Goal: Task Accomplishment & Management: Manage account settings

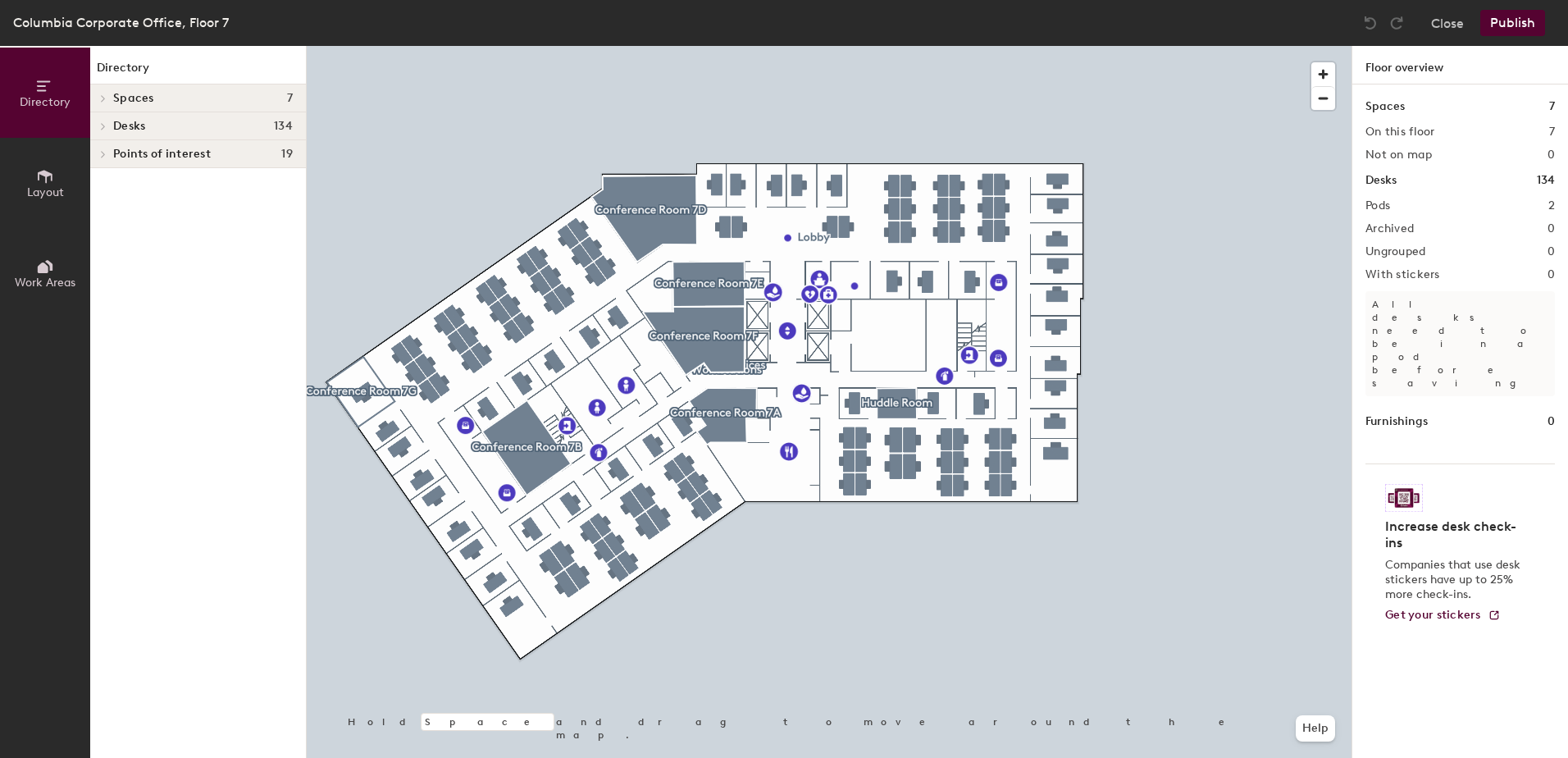
click at [134, 121] on span "Desks" at bounding box center [128, 126] width 32 height 14
click at [140, 157] on span "Workstations" at bounding box center [148, 155] width 71 height 14
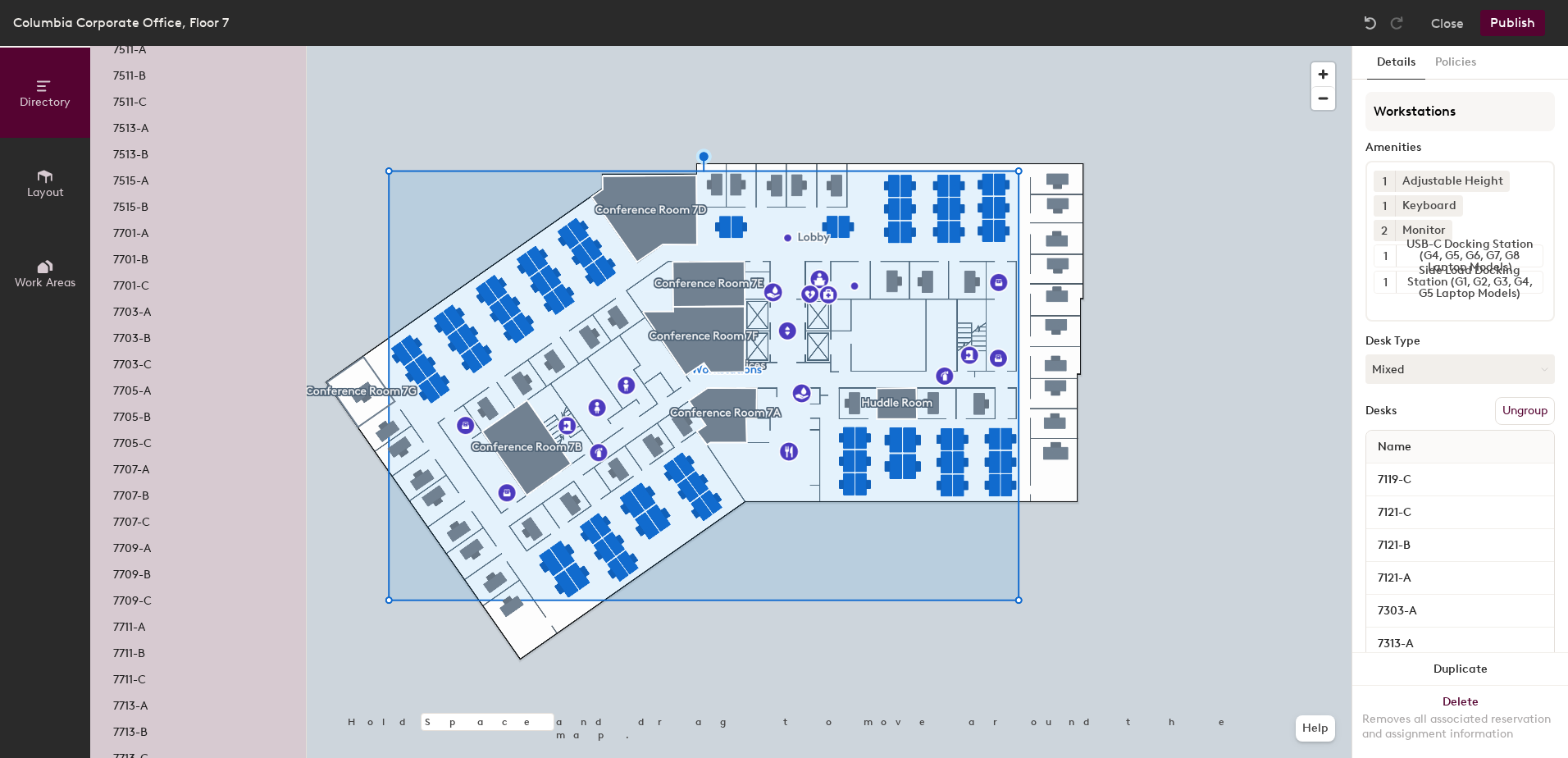
scroll to position [1565, 0]
click at [120, 289] on p "7701-A" at bounding box center [130, 295] width 35 height 18
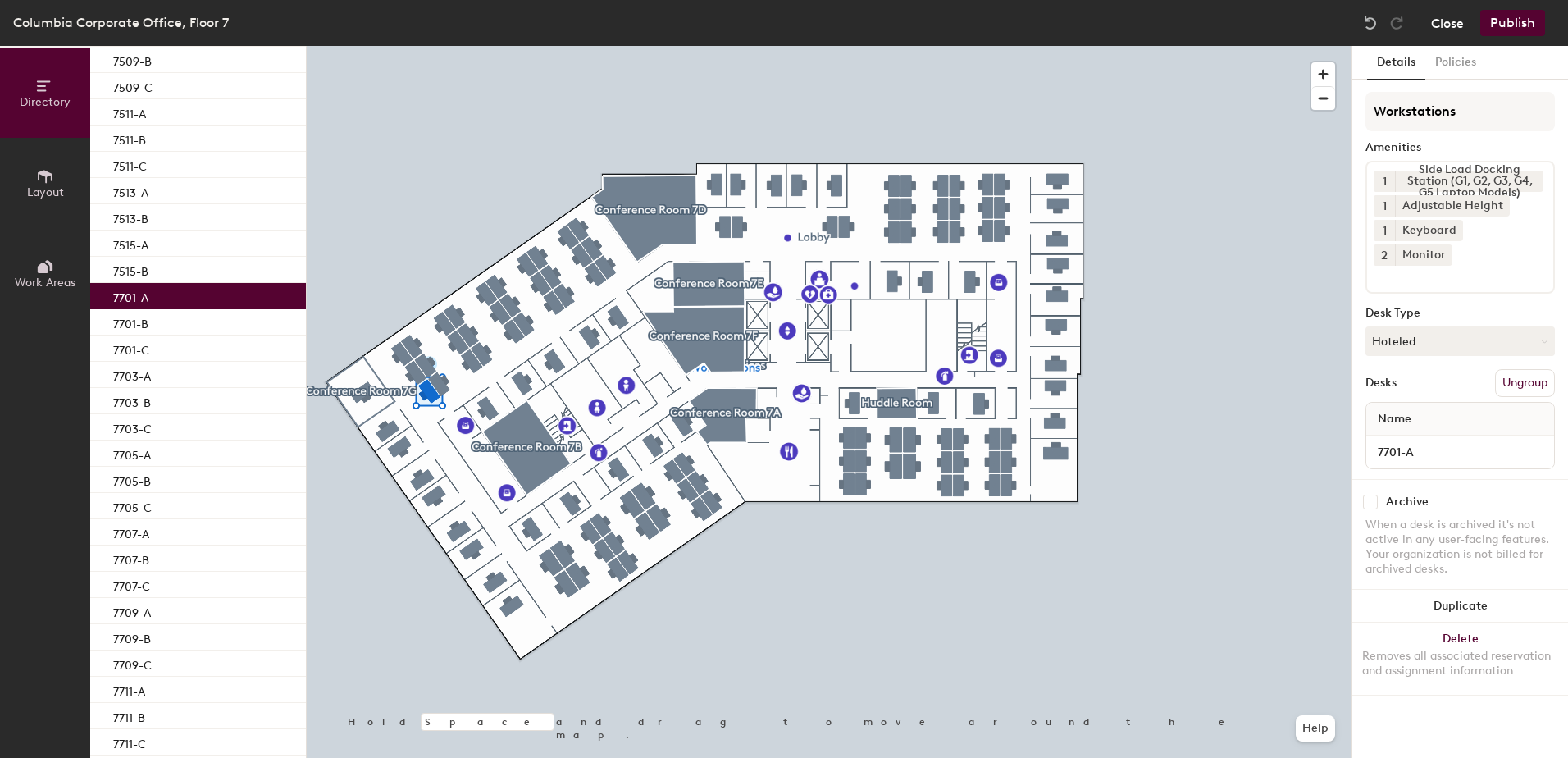
click at [1450, 17] on button "Close" at bounding box center [1448, 22] width 33 height 26
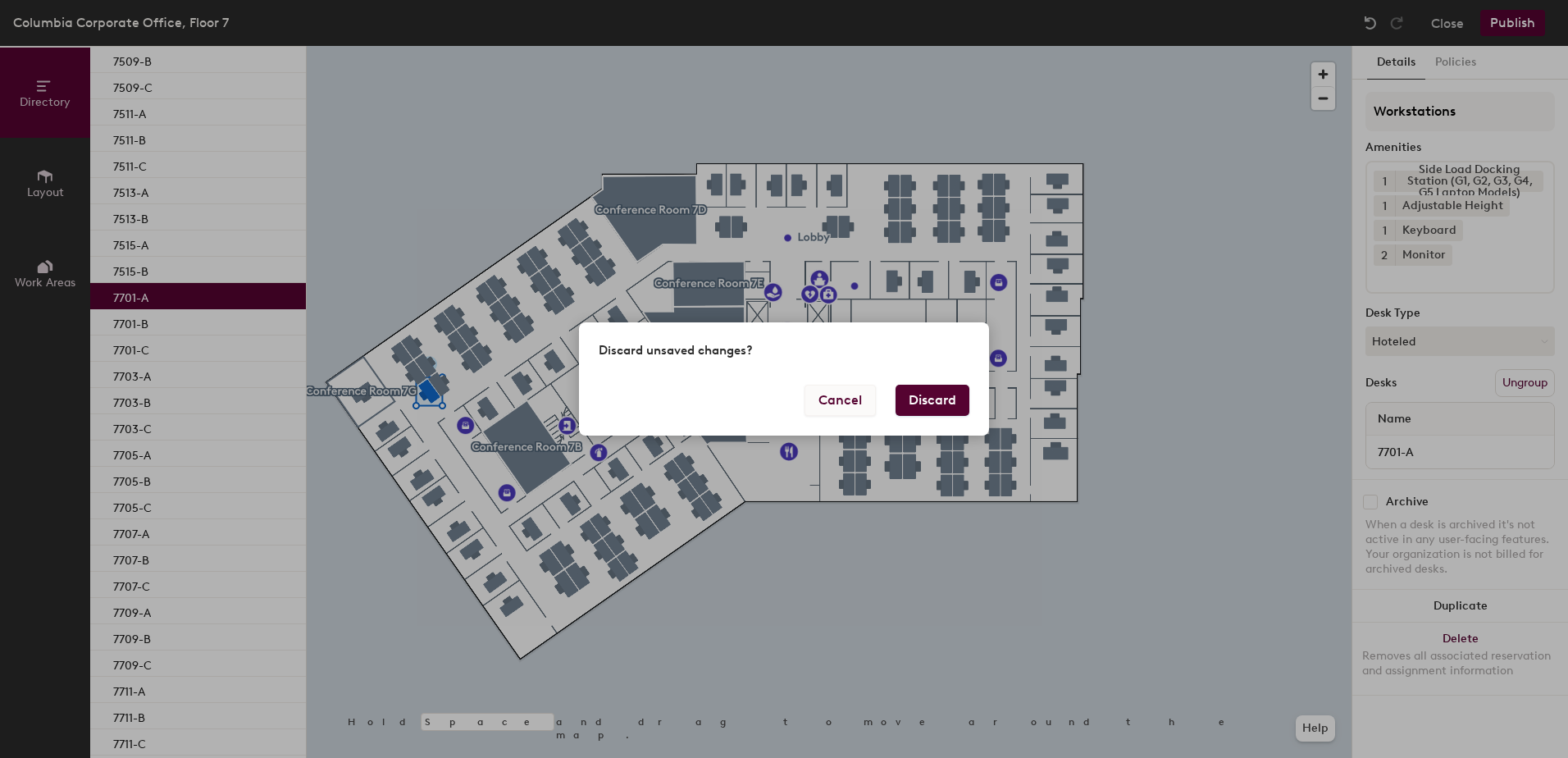
click at [819, 392] on button "Cancel" at bounding box center [839, 400] width 71 height 31
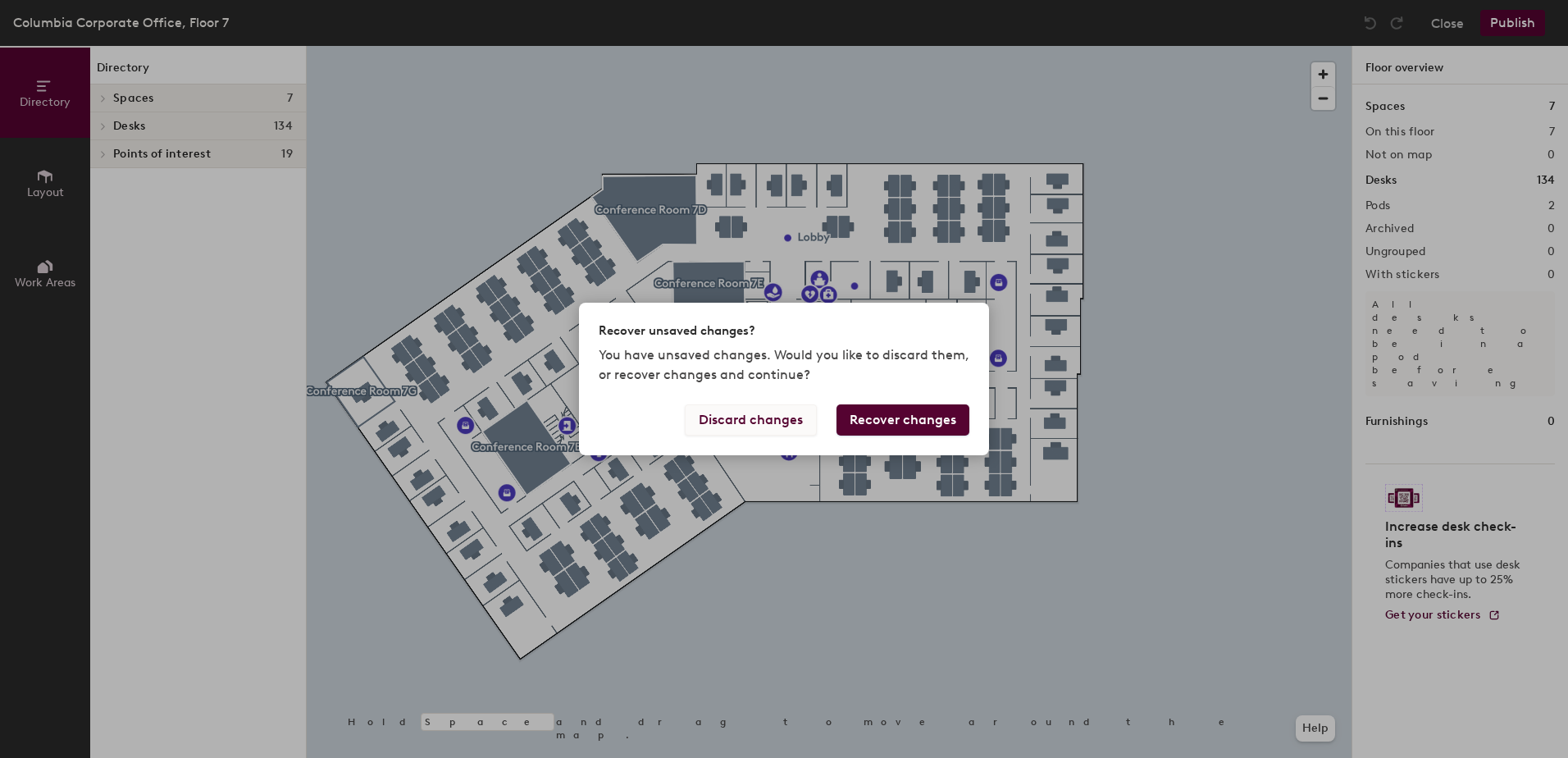
click at [765, 416] on button "Discard changes" at bounding box center [751, 420] width 132 height 31
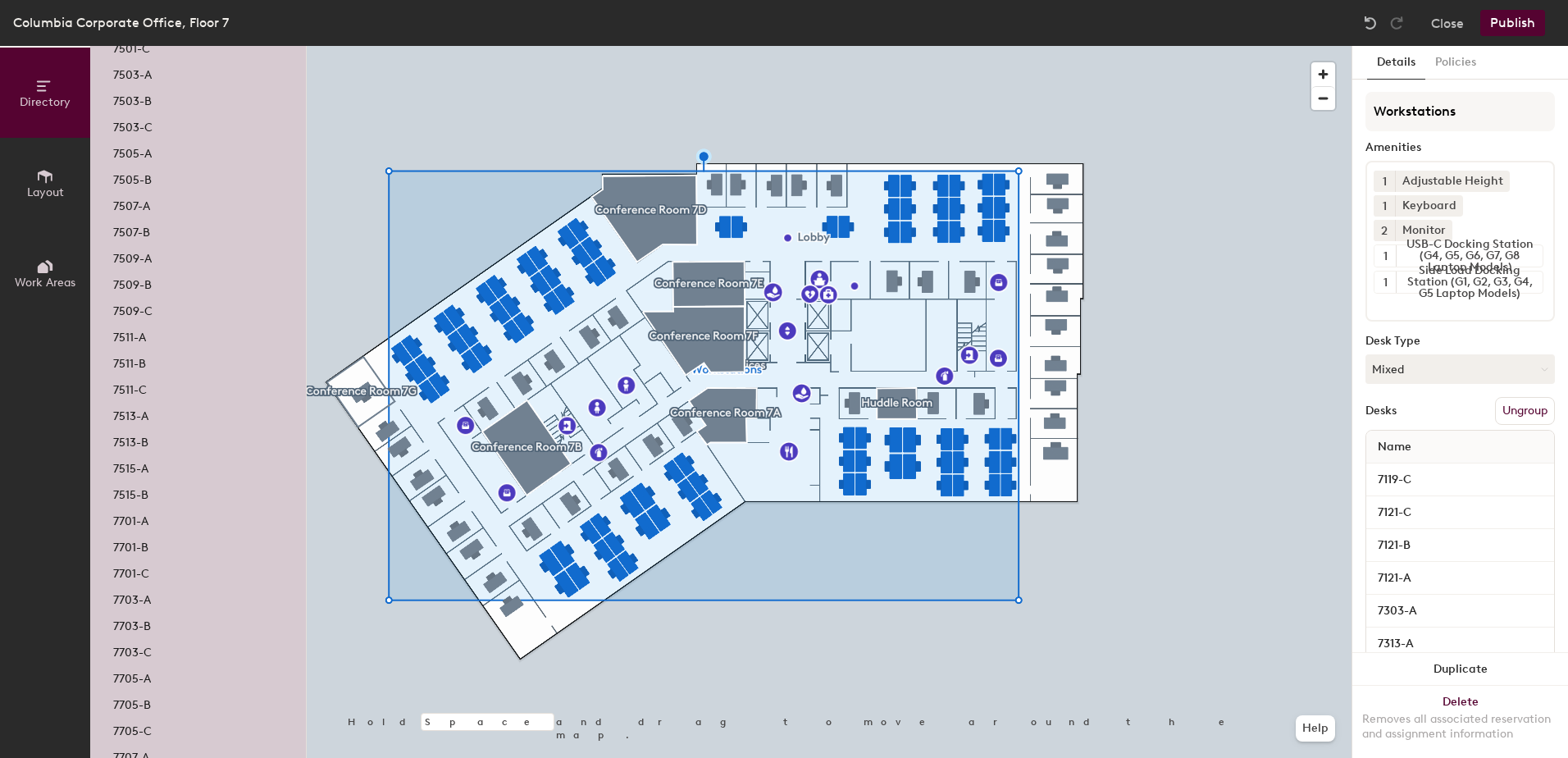
scroll to position [1406, 0]
click at [128, 449] on p "7701-A" at bounding box center [130, 453] width 35 height 18
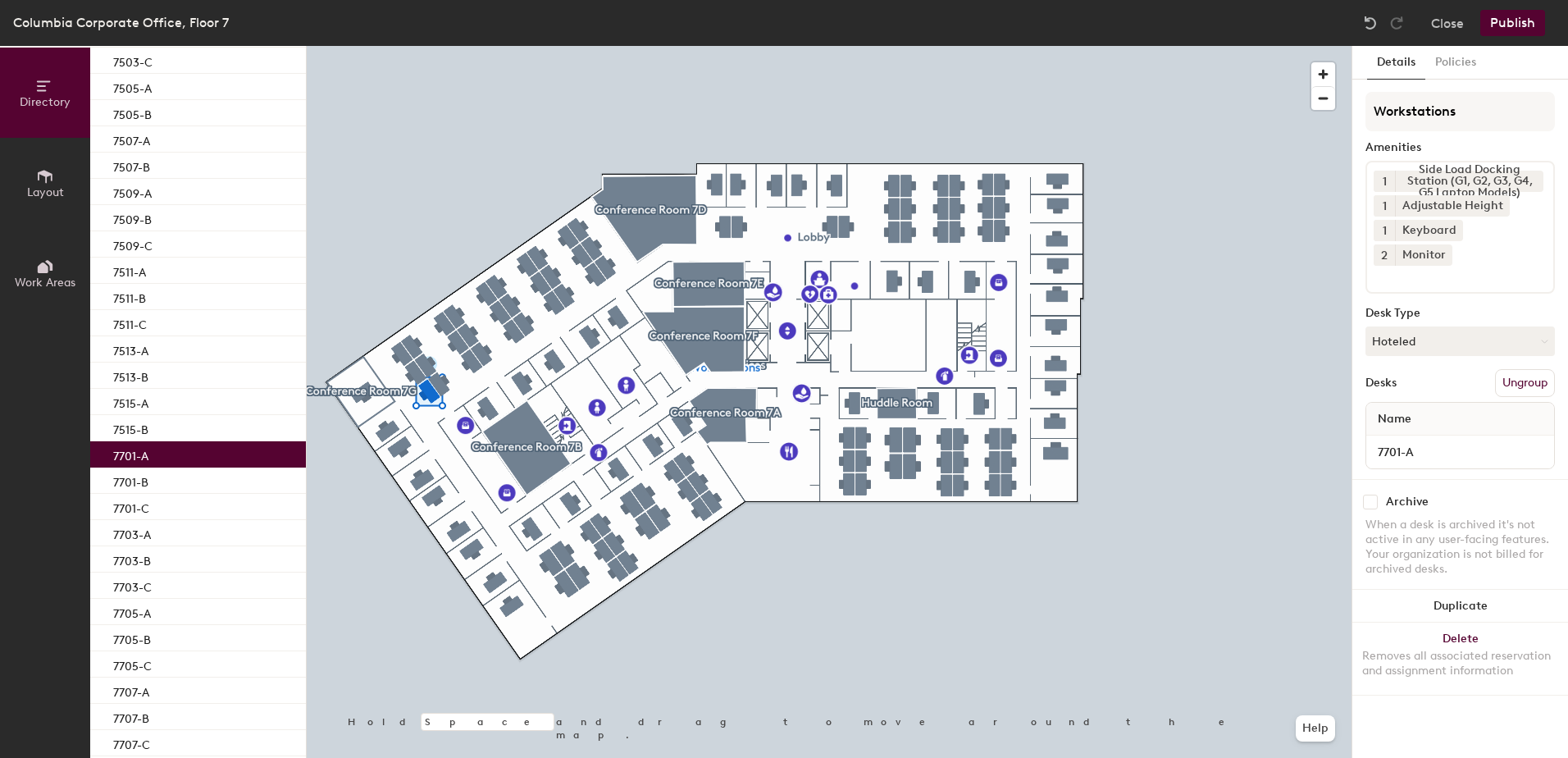
click at [1504, 18] on button "Publish" at bounding box center [1512, 22] width 65 height 26
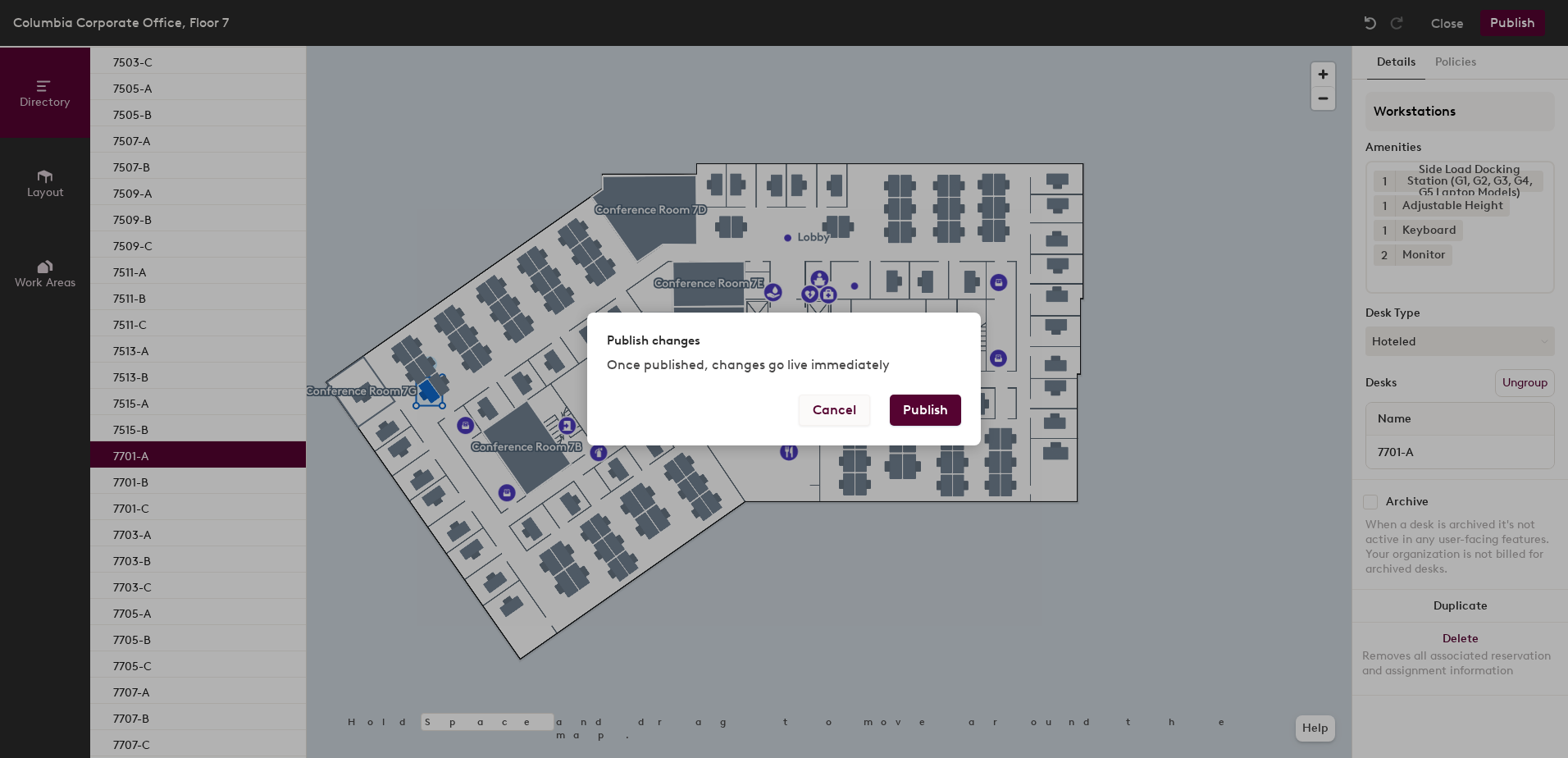
click at [815, 408] on button "Cancel" at bounding box center [834, 410] width 71 height 31
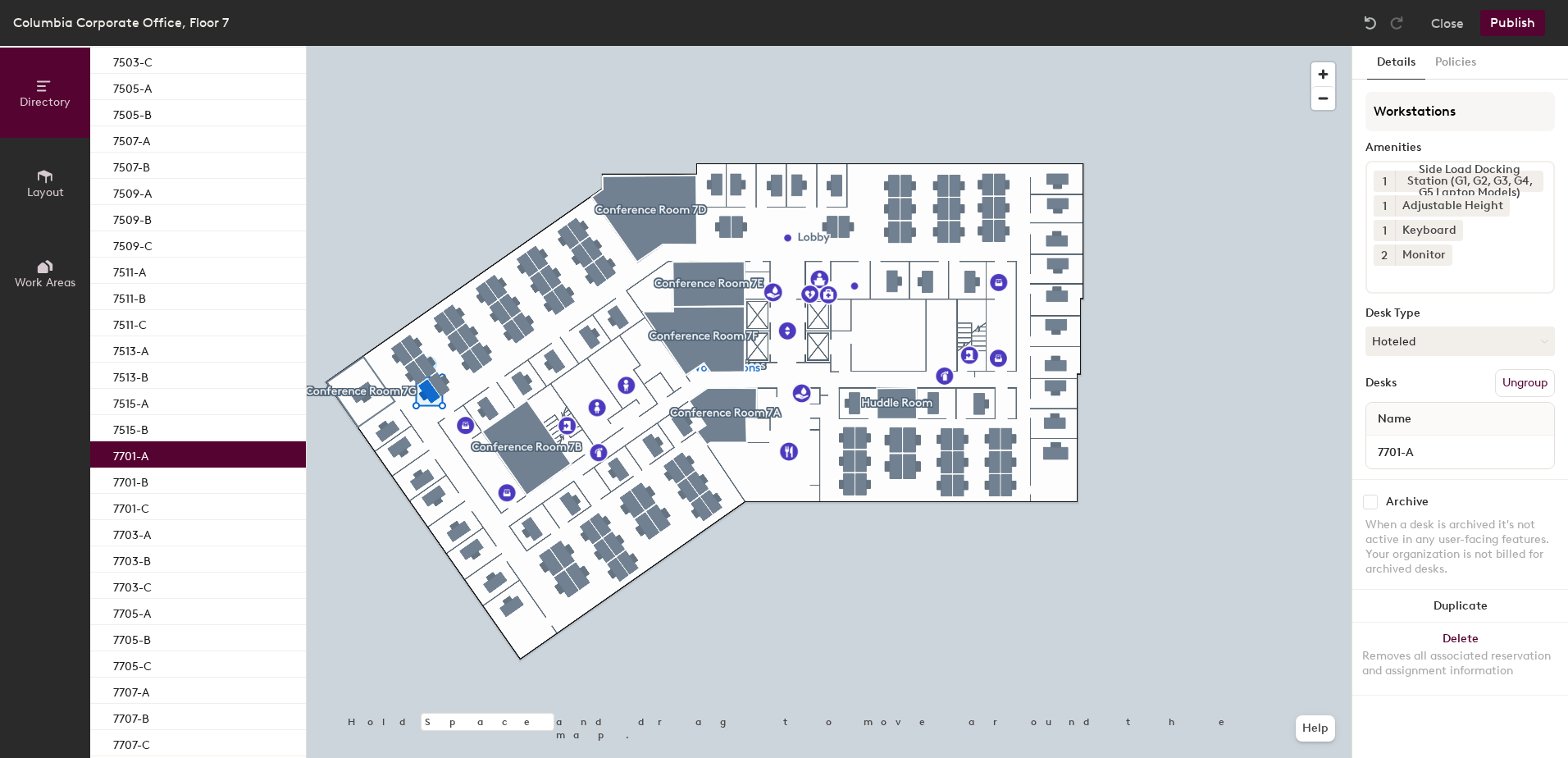
click at [1503, 21] on button "Publish" at bounding box center [1512, 22] width 65 height 26
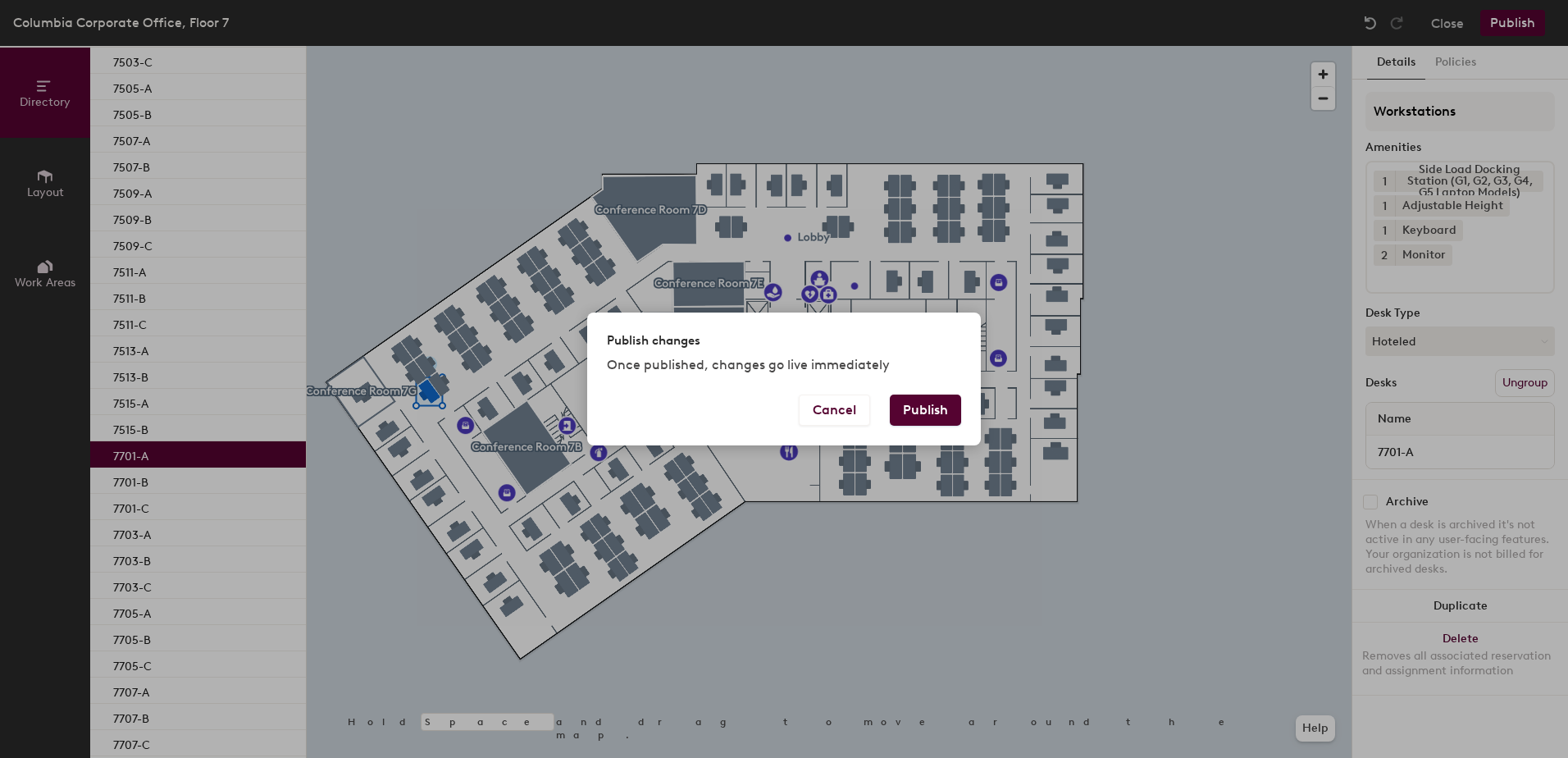
click at [943, 402] on button "Publish" at bounding box center [925, 410] width 71 height 31
